Goal: Transaction & Acquisition: Subscribe to service/newsletter

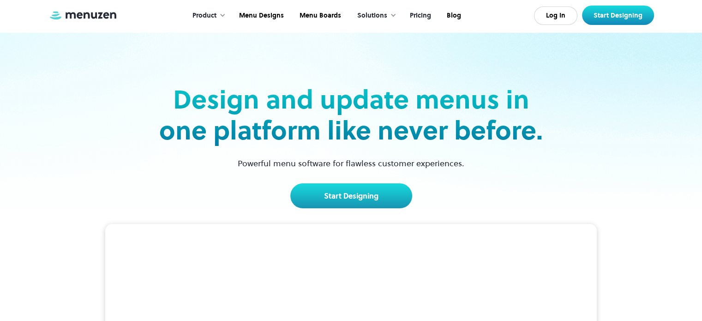
click at [429, 16] on link "Pricing" at bounding box center [419, 15] width 37 height 29
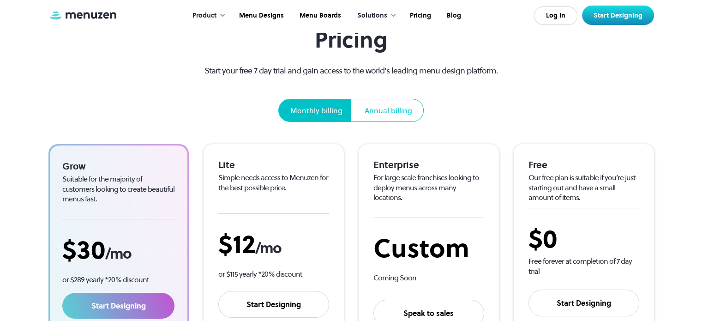
scroll to position [92, 0]
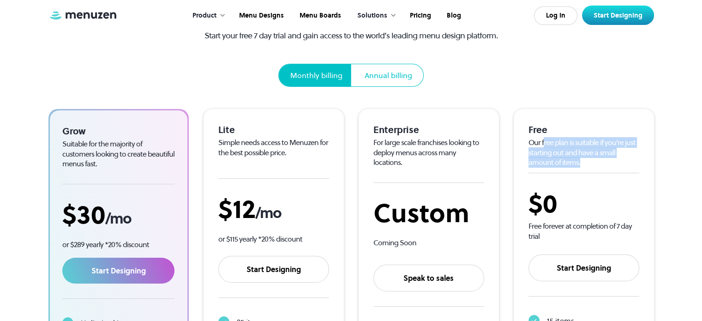
drag, startPoint x: 543, startPoint y: 145, endPoint x: 609, endPoint y: 168, distance: 69.8
click at [609, 168] on div "Free Our free plan is suitable if you’re just starting out and have a small amo…" at bounding box center [584, 245] width 111 height 243
click at [580, 166] on div "Our free plan is suitable if you’re just starting out and have a small amount o…" at bounding box center [584, 153] width 111 height 30
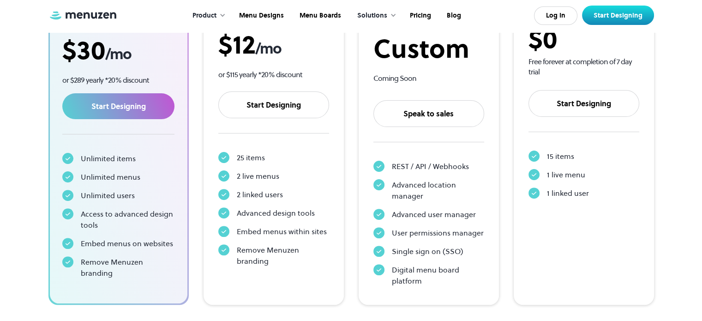
scroll to position [277, 0]
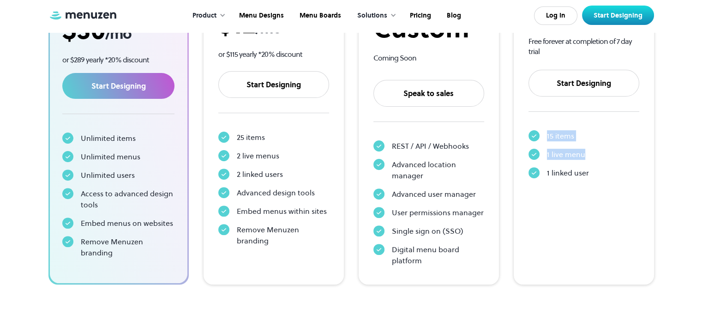
drag, startPoint x: 547, startPoint y: 139, endPoint x: 609, endPoint y: 151, distance: 63.0
click at [609, 151] on div "15 items 1 live menu 1 linked user" at bounding box center [584, 154] width 111 height 55
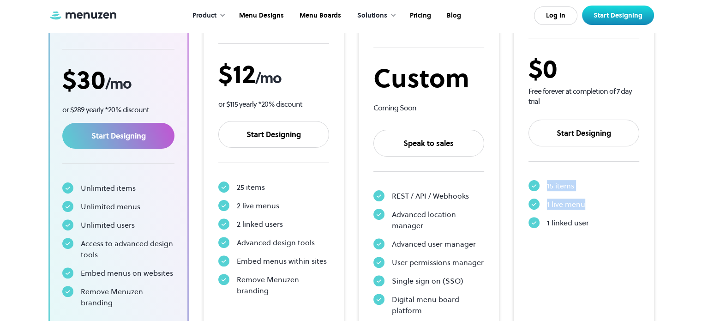
scroll to position [185, 0]
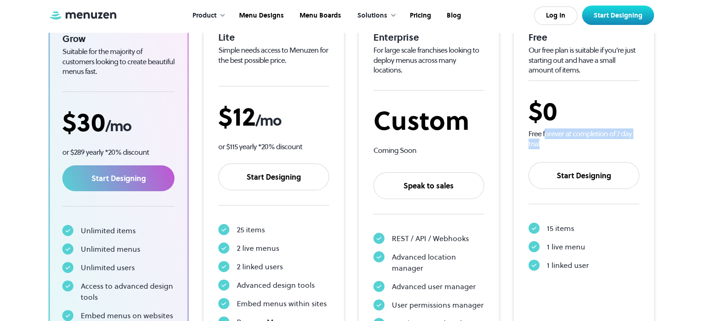
drag, startPoint x: 546, startPoint y: 133, endPoint x: 637, endPoint y: 141, distance: 91.4
click at [637, 141] on div "Free forever at completion of 7 day trial" at bounding box center [584, 139] width 111 height 20
click at [598, 137] on div "Free forever at completion of 7 day trial" at bounding box center [584, 139] width 111 height 20
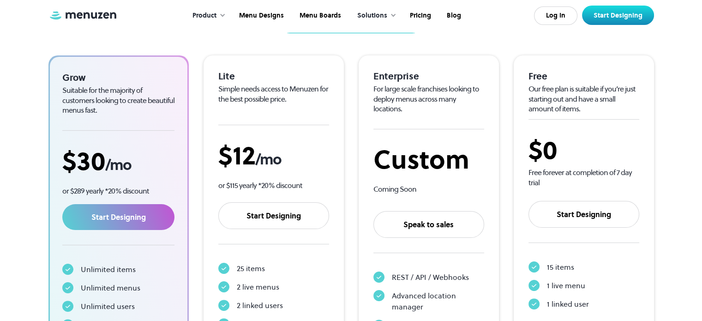
scroll to position [139, 0]
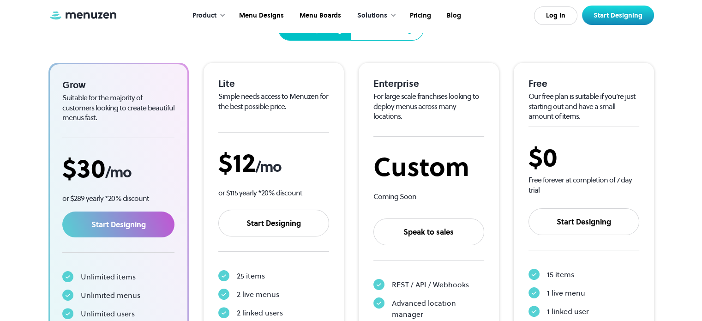
drag, startPoint x: 598, startPoint y: 137, endPoint x: 619, endPoint y: 145, distance: 22.4
click at [619, 145] on div "$0" at bounding box center [584, 157] width 111 height 31
click at [615, 183] on div "Free forever at completion of 7 day trial" at bounding box center [584, 185] width 111 height 20
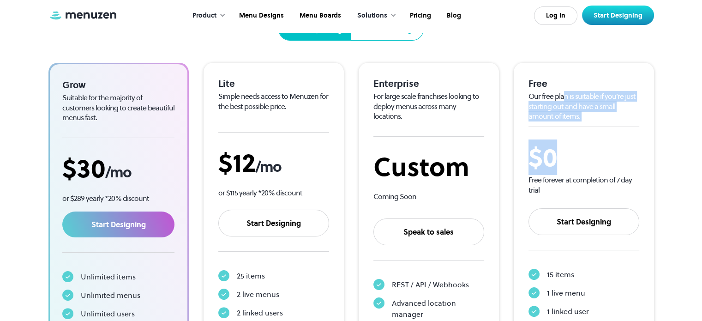
drag, startPoint x: 564, startPoint y: 95, endPoint x: 586, endPoint y: 149, distance: 58.6
click at [586, 149] on div "Free Our free plan is suitable if you’re just starting out and have a small amo…" at bounding box center [584, 199] width 111 height 243
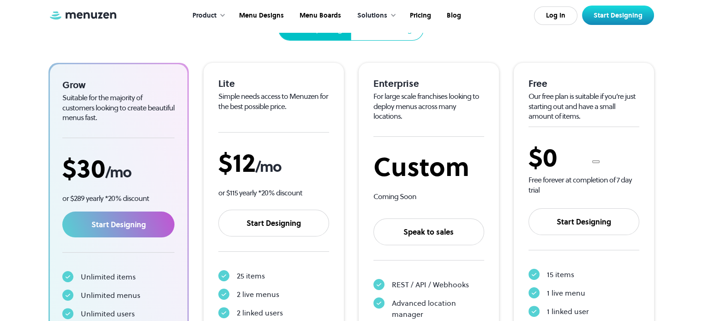
click at [571, 184] on div "Free forever at completion of 7 day trial" at bounding box center [584, 185] width 111 height 20
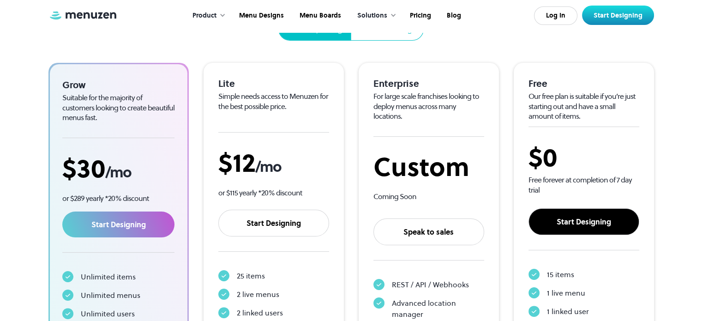
click at [559, 216] on link "Start Designing" at bounding box center [584, 221] width 111 height 27
